Goal: Task Accomplishment & Management: Manage account settings

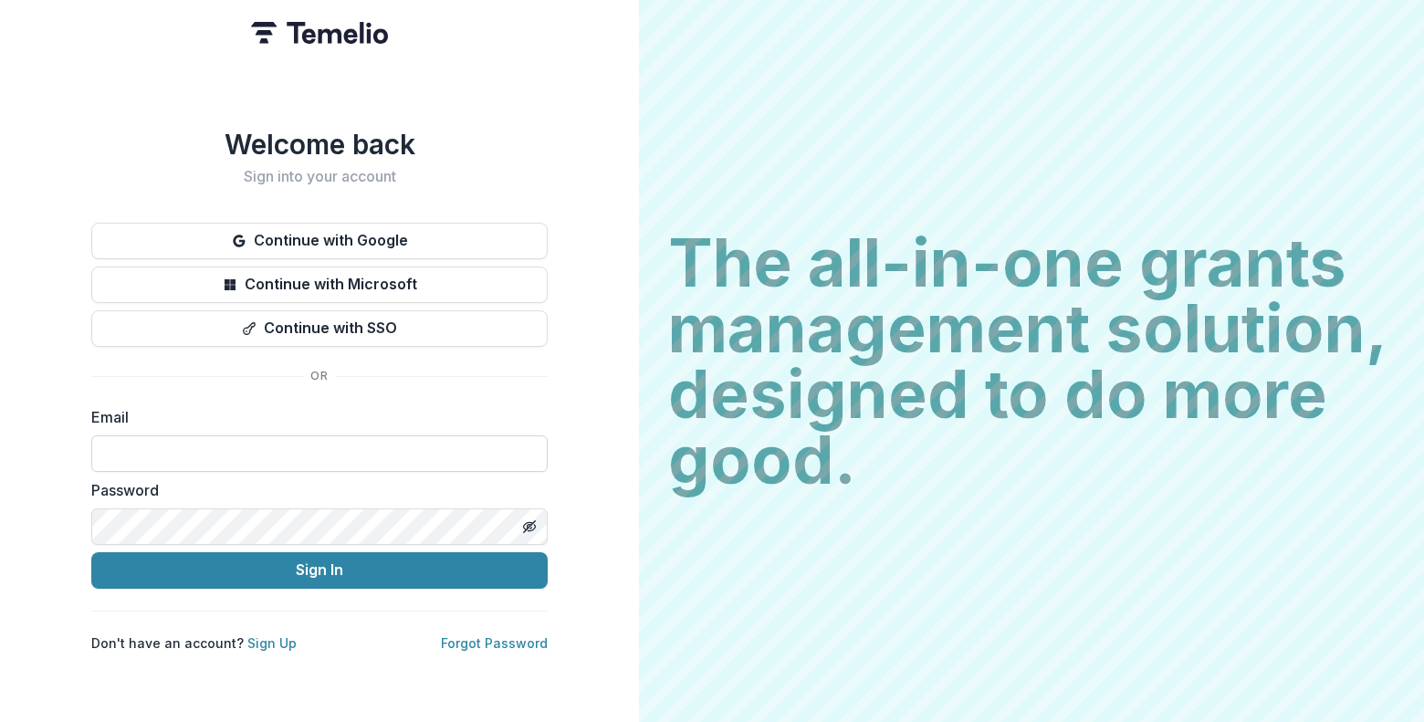
click at [209, 444] on input at bounding box center [319, 453] width 456 height 37
click at [208, 444] on input at bounding box center [319, 453] width 456 height 37
click at [232, 443] on input at bounding box center [319, 453] width 456 height 37
type input "**********"
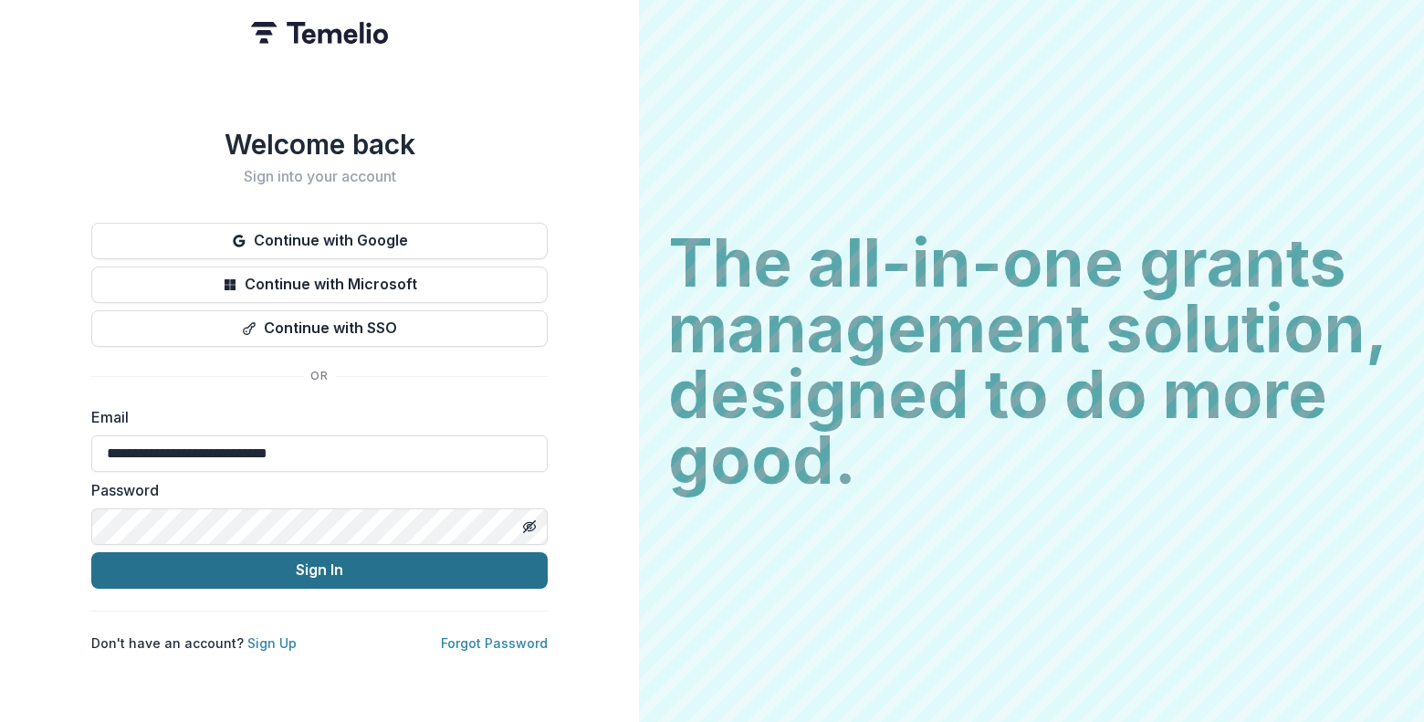
click at [296, 559] on button "Sign In" at bounding box center [319, 570] width 456 height 37
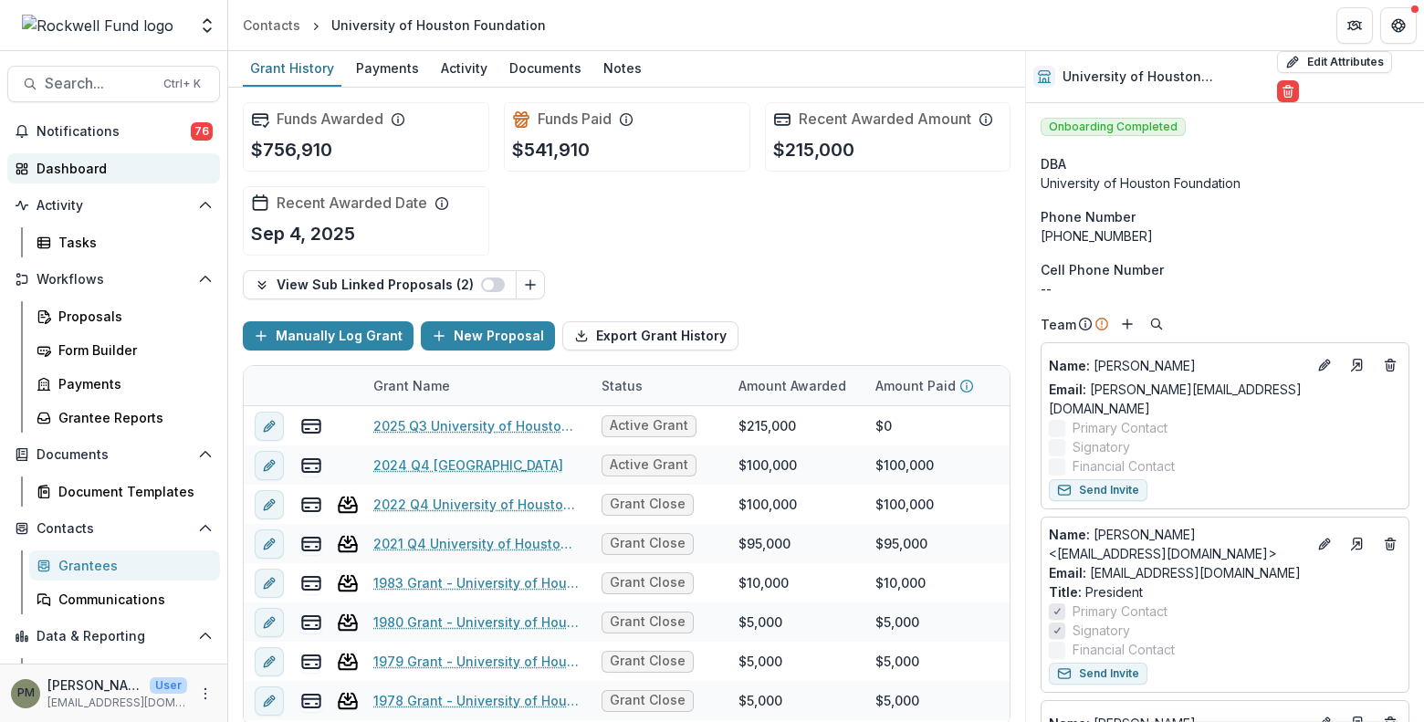
click at [94, 162] on div "Dashboard" at bounding box center [121, 168] width 169 height 19
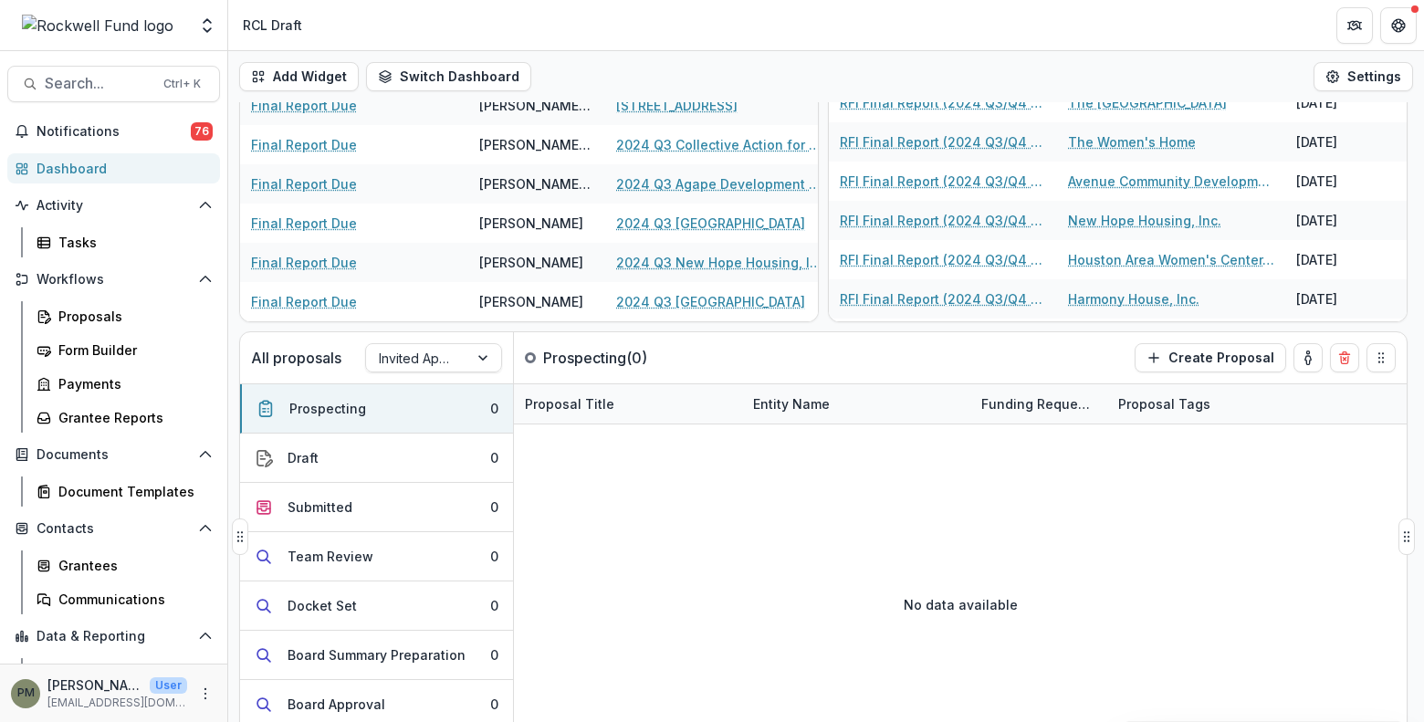
scroll to position [211, 0]
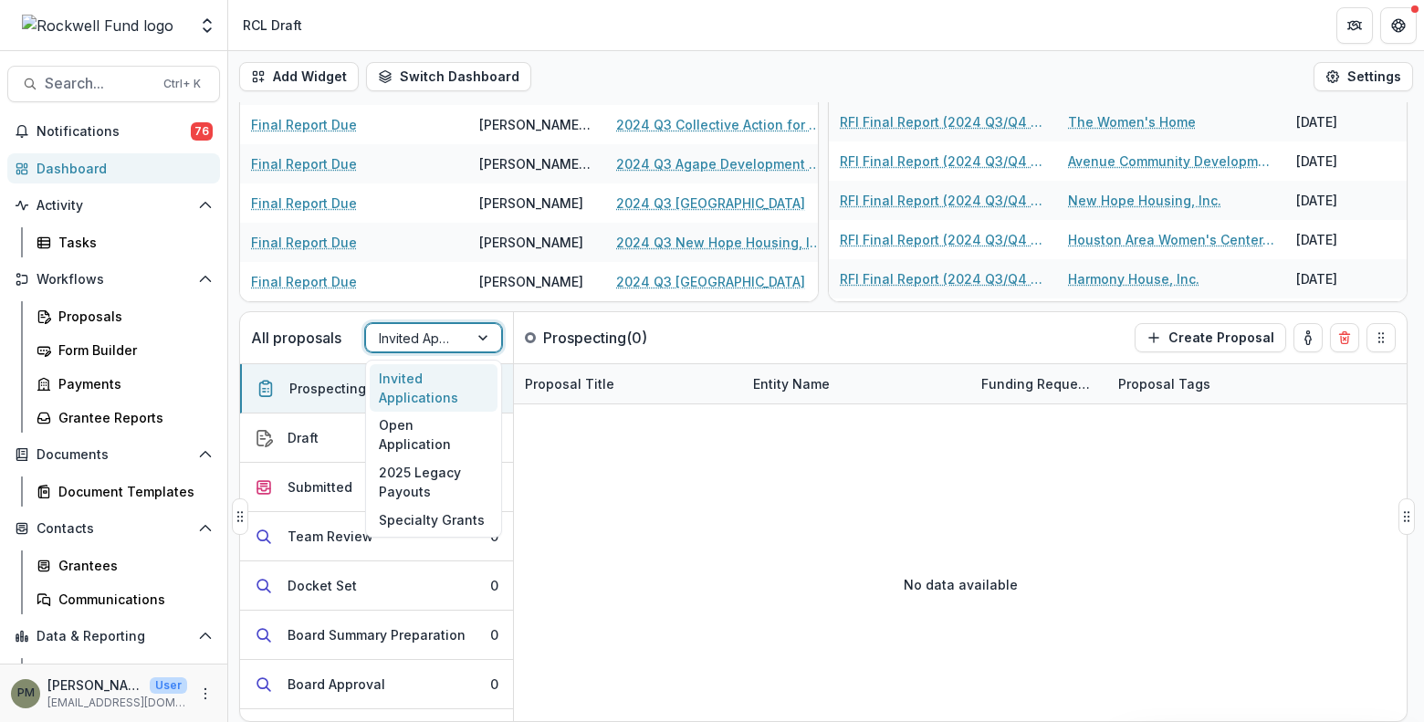
click at [444, 338] on div at bounding box center [417, 338] width 77 height 23
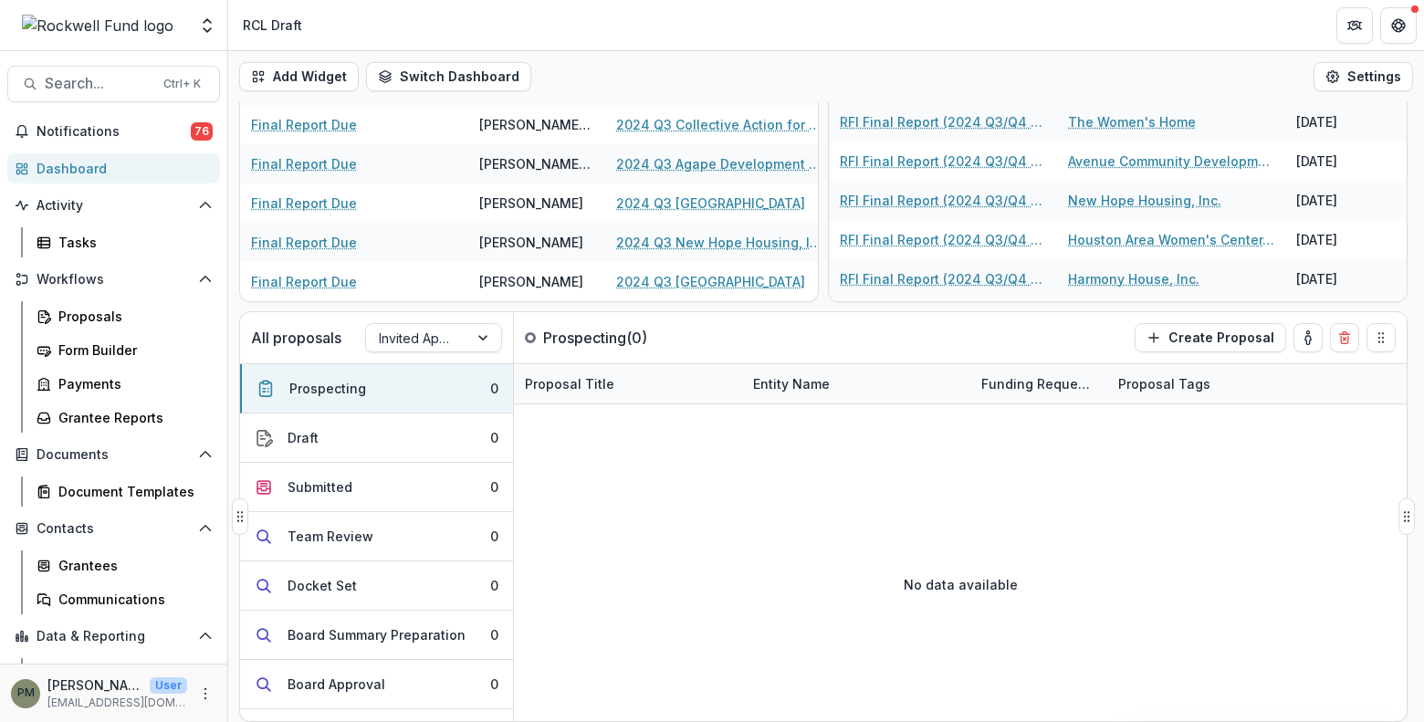
click at [339, 347] on p "All proposals" at bounding box center [296, 338] width 90 height 22
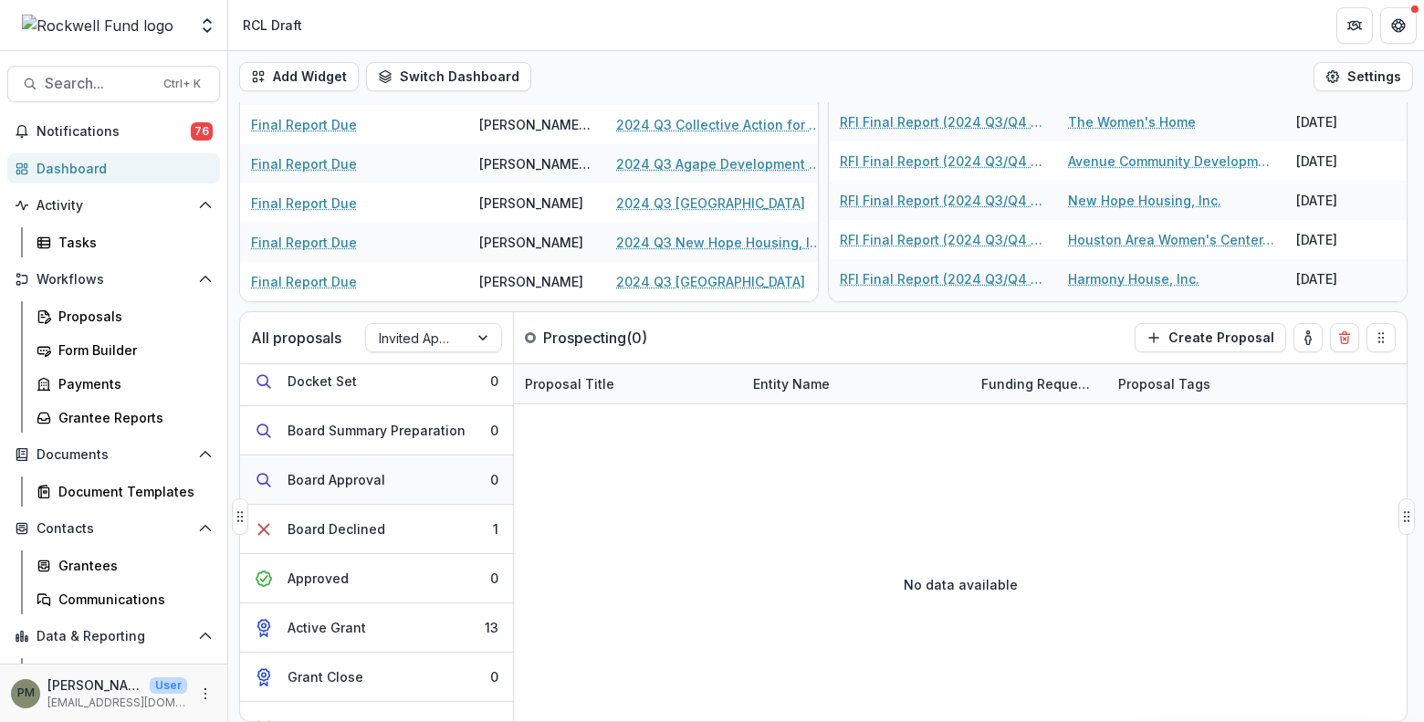
scroll to position [234, 0]
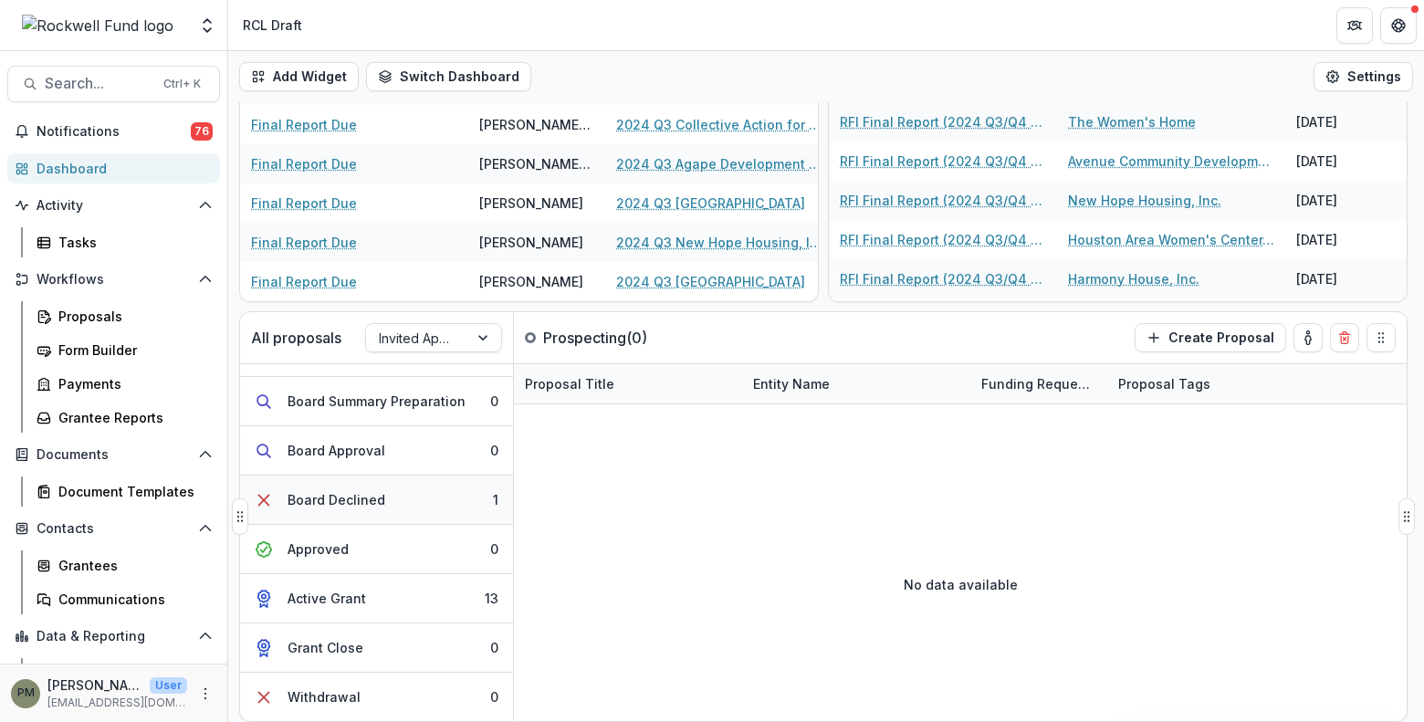
click at [427, 494] on button "Board Declined 1" at bounding box center [376, 499] width 273 height 49
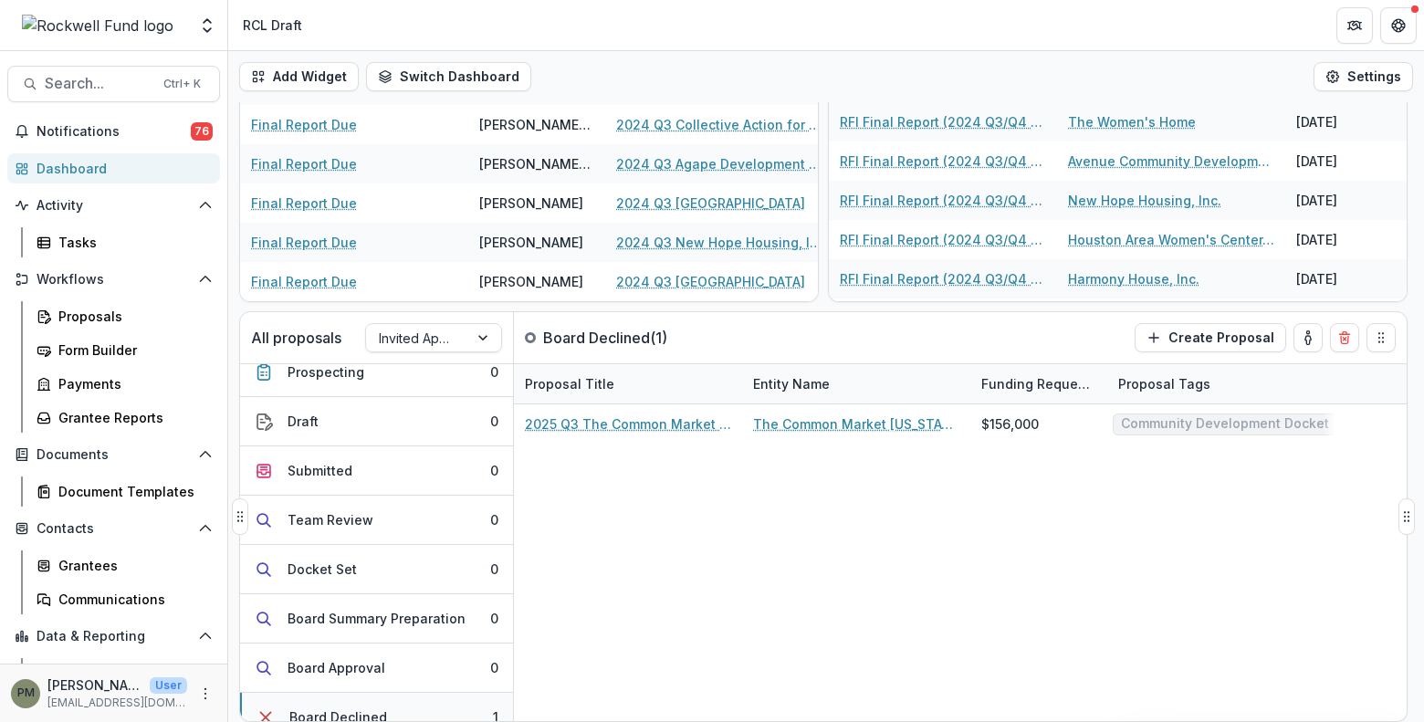
scroll to position [0, 0]
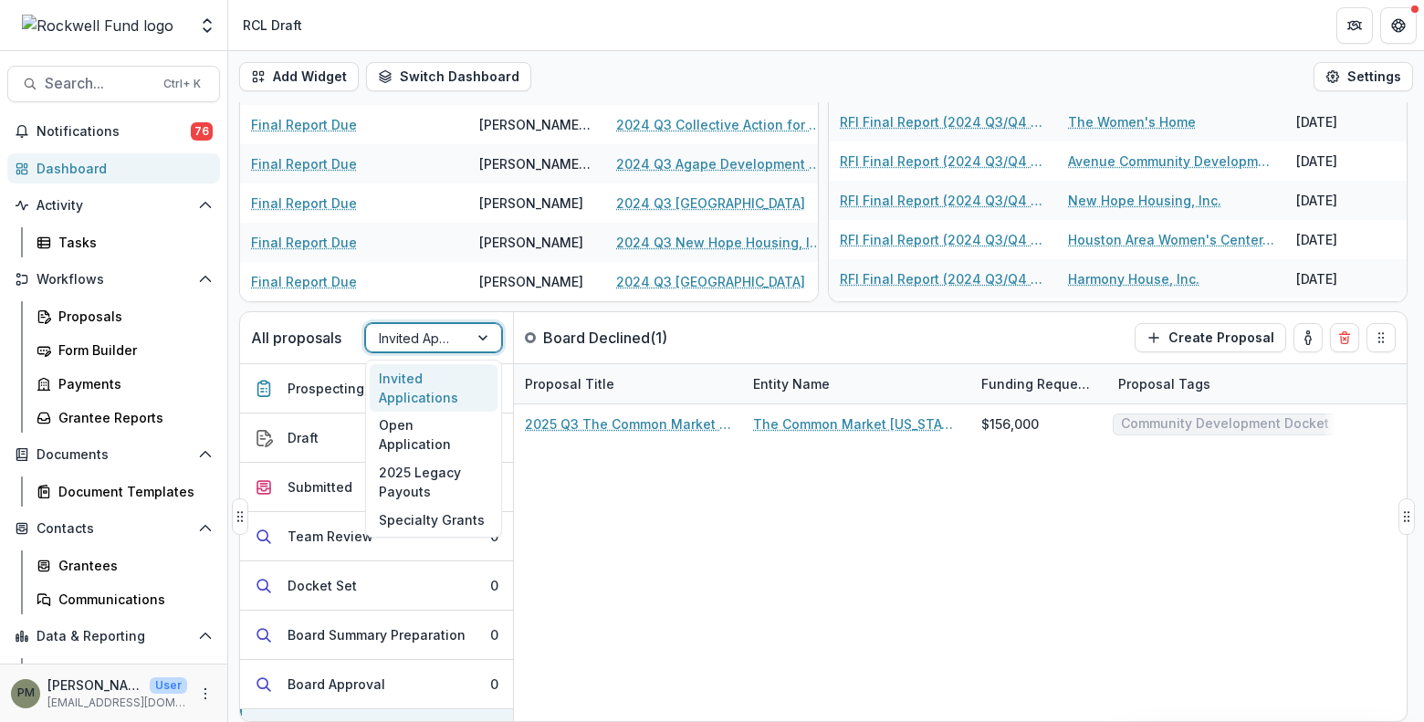
click at [471, 342] on div at bounding box center [484, 337] width 33 height 27
click at [432, 428] on div "Open Application" at bounding box center [434, 435] width 128 height 47
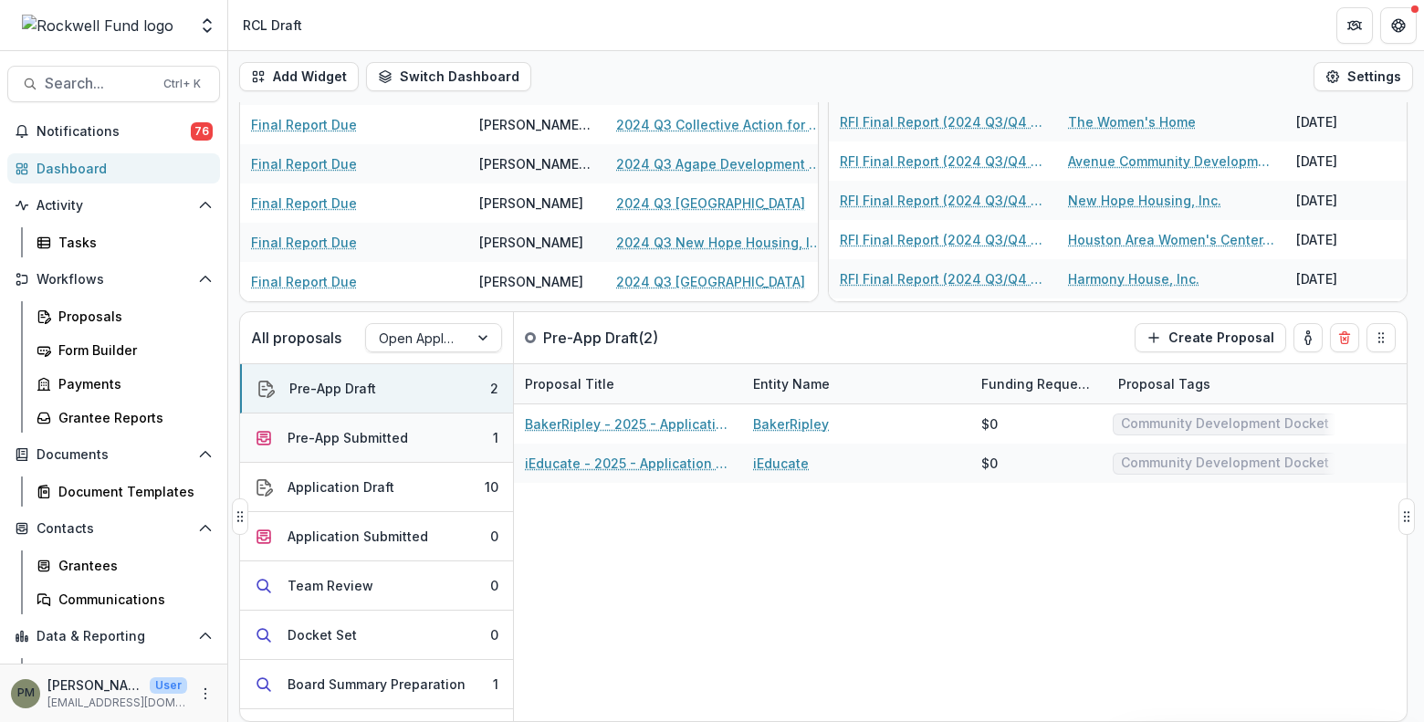
click at [404, 436] on button "Pre-App Submitted 1" at bounding box center [376, 437] width 273 height 49
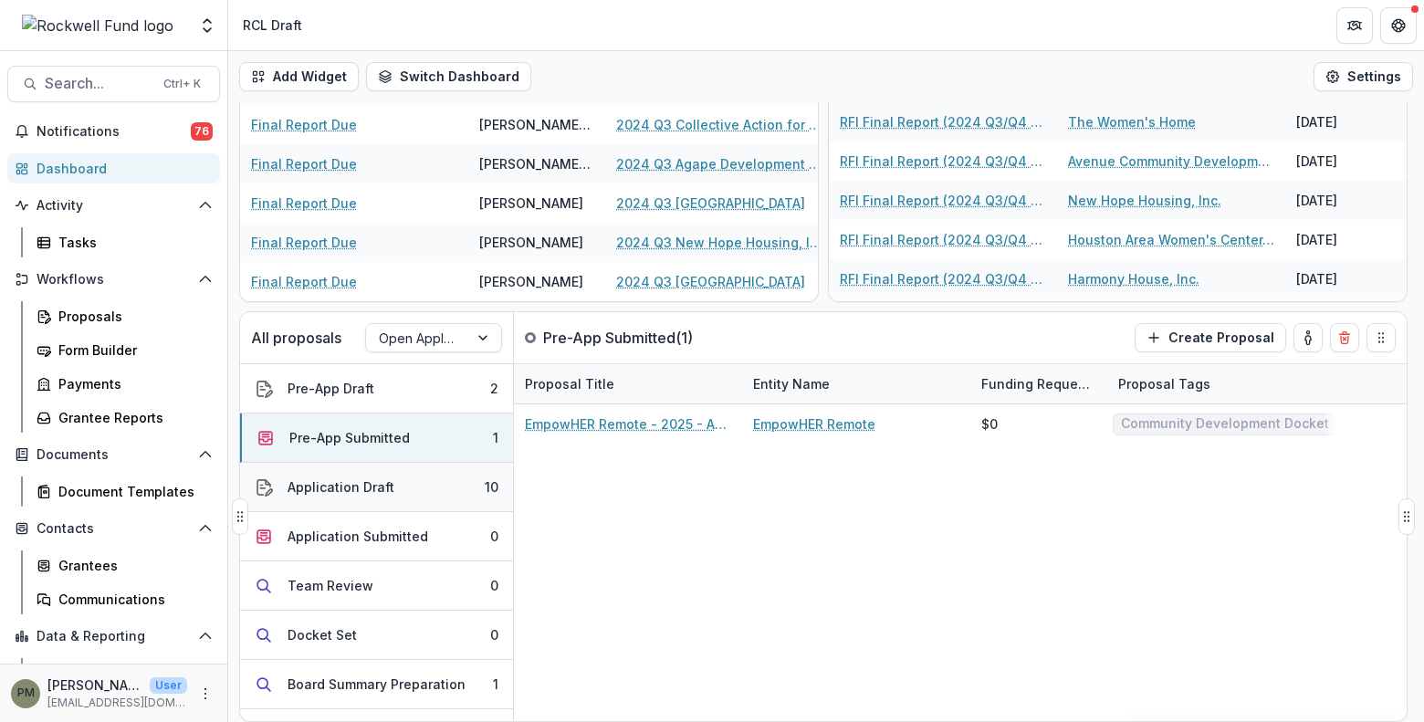
click at [396, 475] on button "Application Draft 10" at bounding box center [376, 487] width 273 height 49
